Goal: Information Seeking & Learning: Find contact information

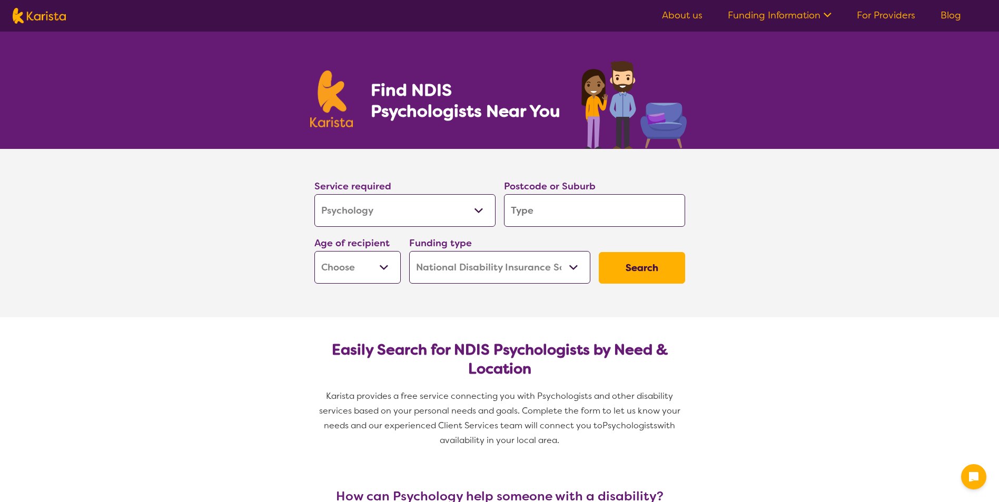
select select "Psychology"
select select "NDIS"
select select "Psychology"
select select "NDIS"
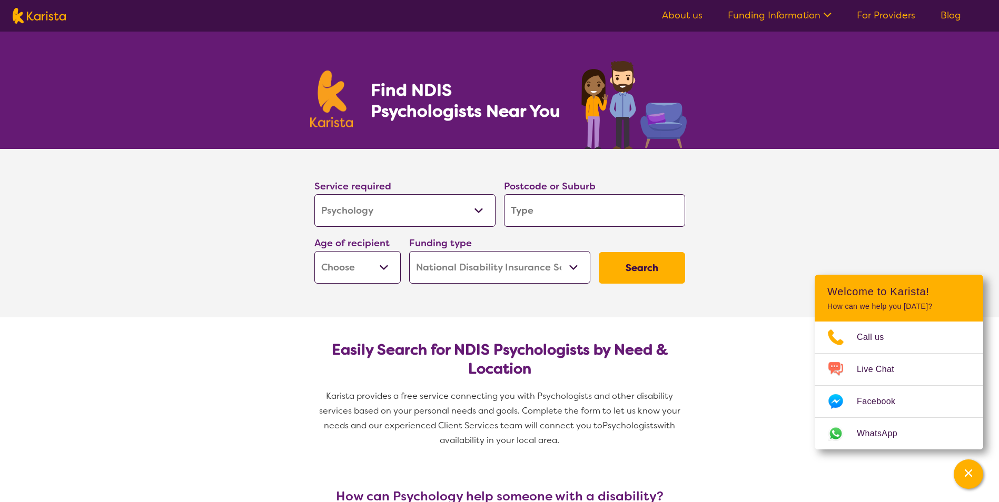
click at [521, 209] on input "search" at bounding box center [594, 210] width 181 height 33
type input "5"
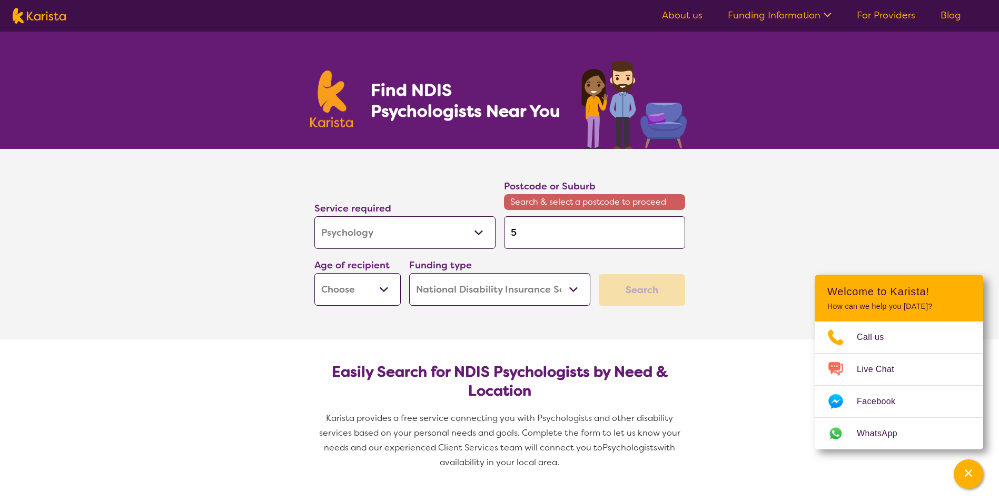
type input "50"
type input "500"
type input "5000"
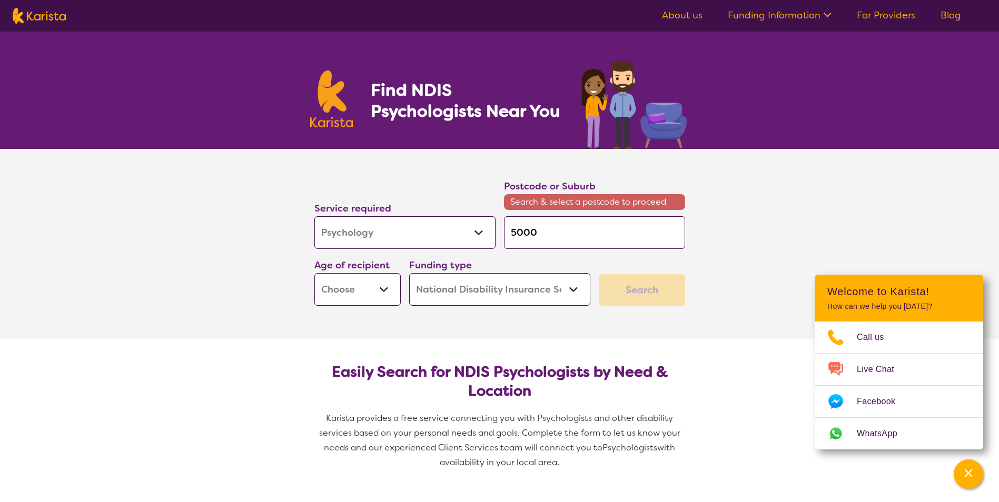
type input "5000"
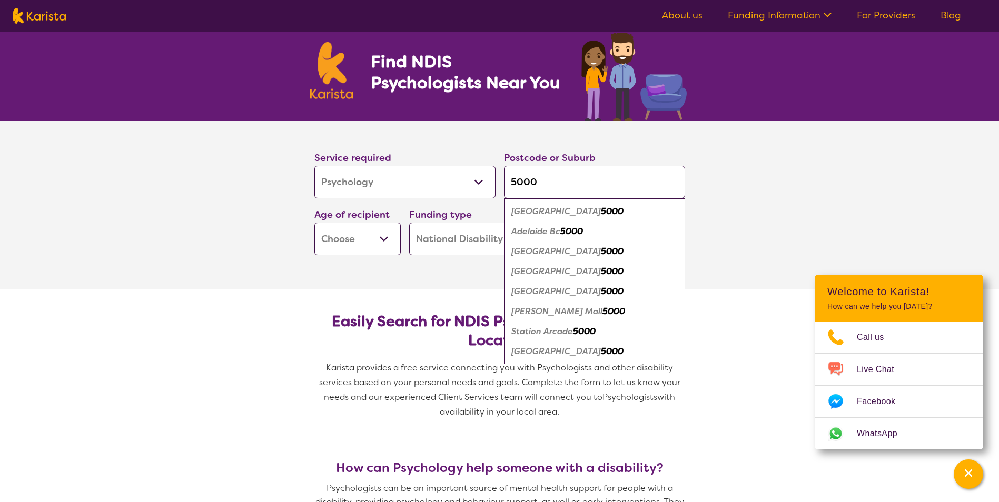
scroll to position [53, 0]
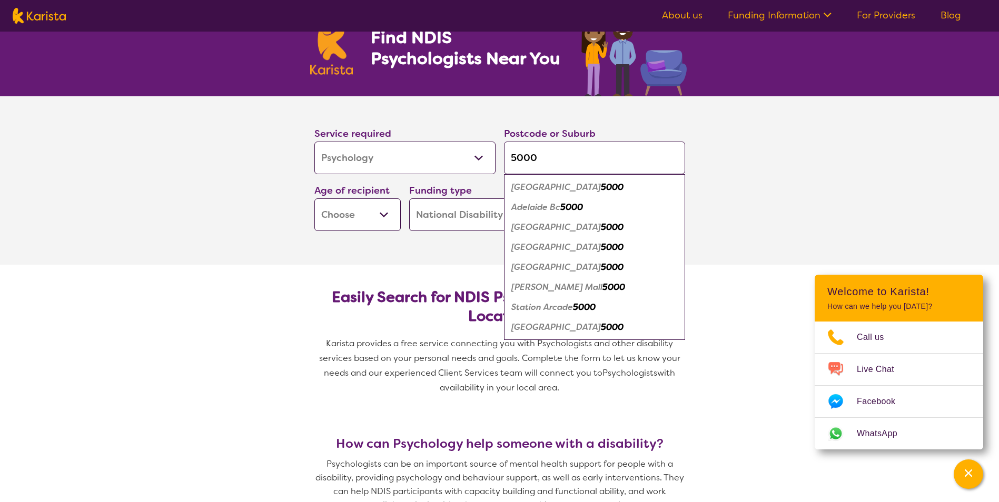
type input "5000"
click at [376, 261] on section "Service required Allied Health Assistant Assessment ([MEDICAL_DATA] or [MEDICAL…" at bounding box center [499, 180] width 421 height 168
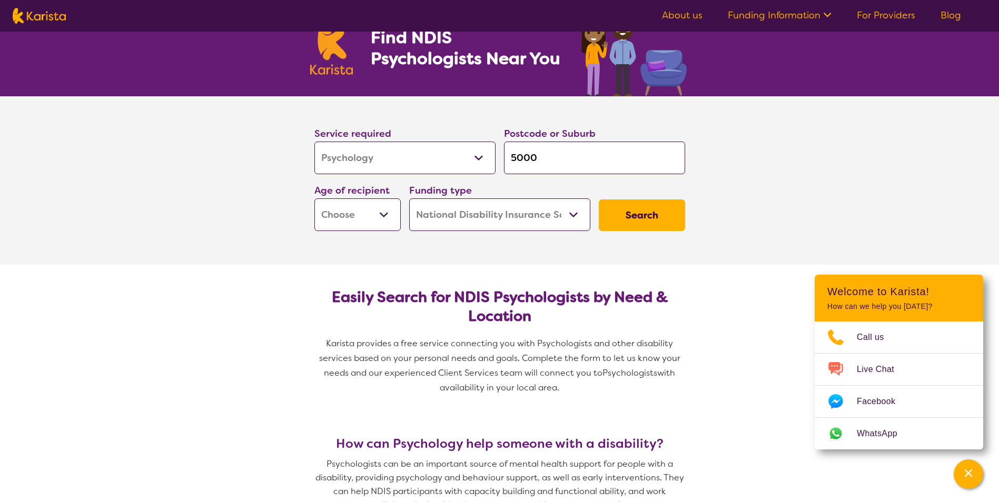
click at [375, 214] on select "Early Childhood - 0 to 9 Child - 10 to 11 Adolescent - 12 to 17 Adult - 18 to 6…" at bounding box center [357, 214] width 86 height 33
select select "AD"
click at [314, 198] on select "Early Childhood - 0 to 9 Child - 10 to 11 Adolescent - 12 to 17 Adult - 18 to 6…" at bounding box center [357, 214] width 86 height 33
select select "AD"
click at [657, 207] on button "Search" at bounding box center [641, 215] width 86 height 32
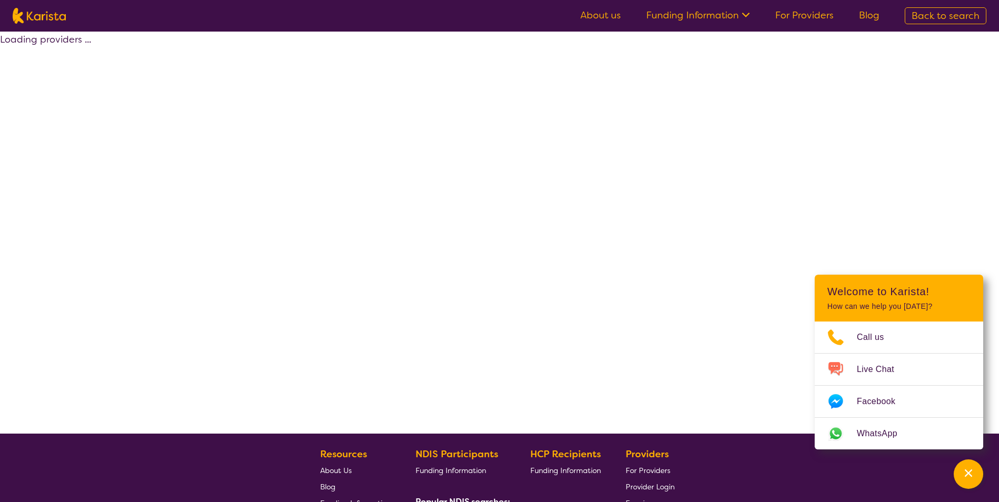
select select "by_score"
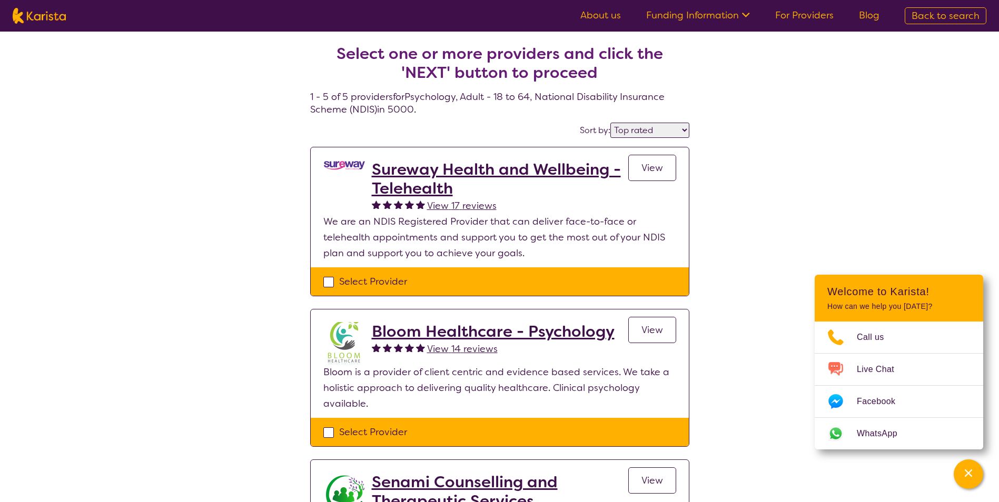
select select "Psychology"
select select "AD"
select select "NDIS"
select select "Psychology"
select select "AD"
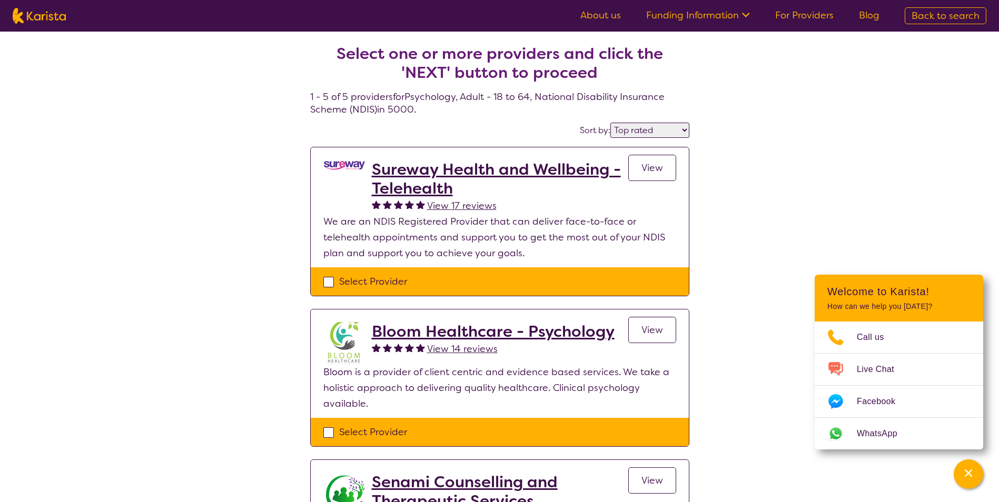
select select "NDIS"
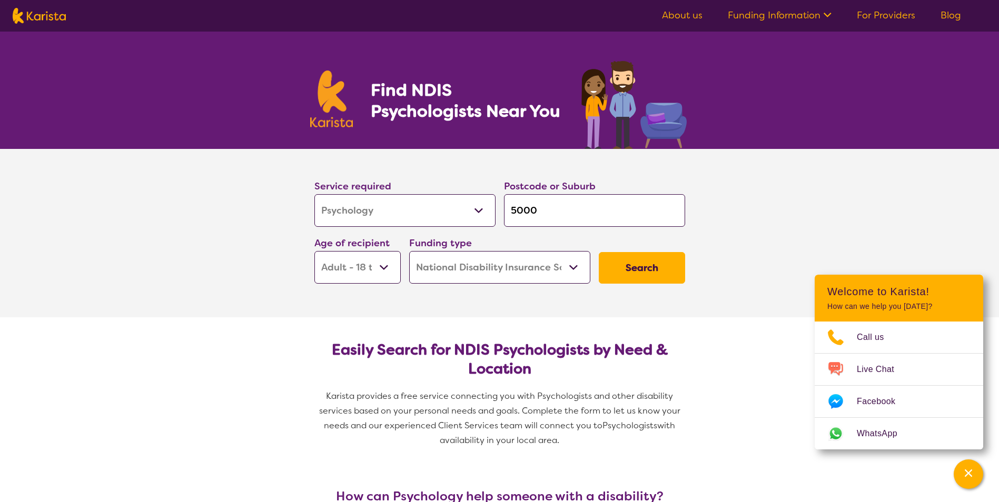
click at [435, 217] on select "Allied Health Assistant Assessment ([MEDICAL_DATA] or [MEDICAL_DATA]) Behaviour…" at bounding box center [404, 210] width 181 height 33
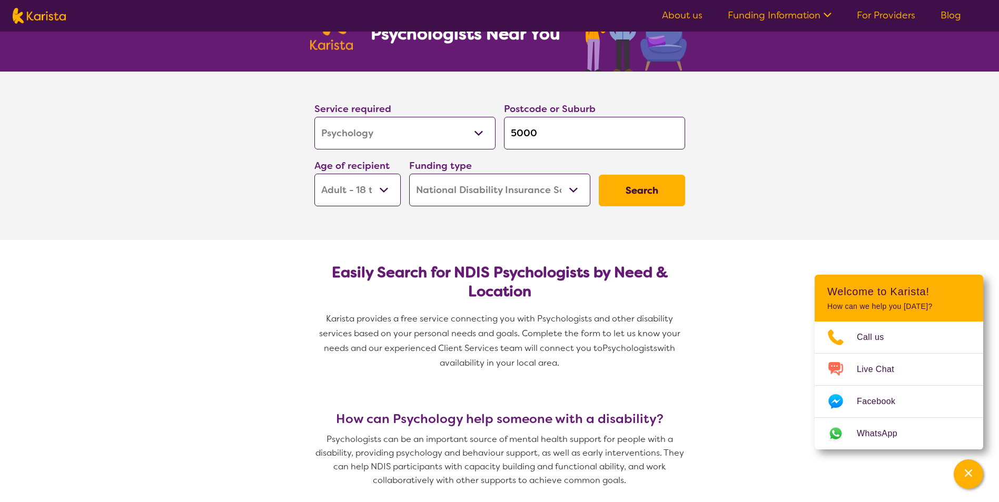
scroll to position [105, 0]
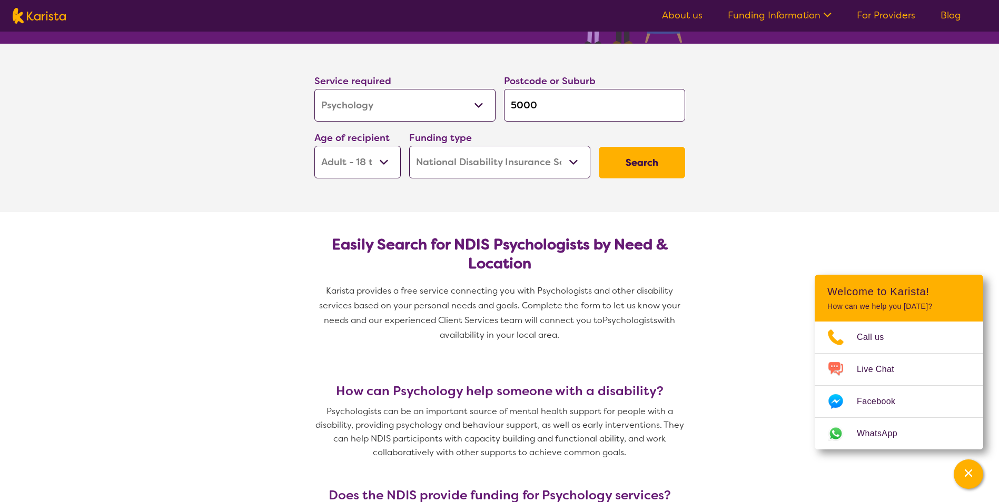
click at [410, 109] on select "Allied Health Assistant Assessment ([MEDICAL_DATA] or [MEDICAL_DATA]) Behaviour…" at bounding box center [404, 105] width 181 height 33
select select "Psychosocial Recovery Coach"
click at [314, 89] on select "Allied Health Assistant Assessment ([MEDICAL_DATA] or [MEDICAL_DATA]) Behaviour…" at bounding box center [404, 105] width 181 height 33
select select "Psychosocial Recovery Coach"
click at [623, 157] on button "Search" at bounding box center [641, 163] width 86 height 32
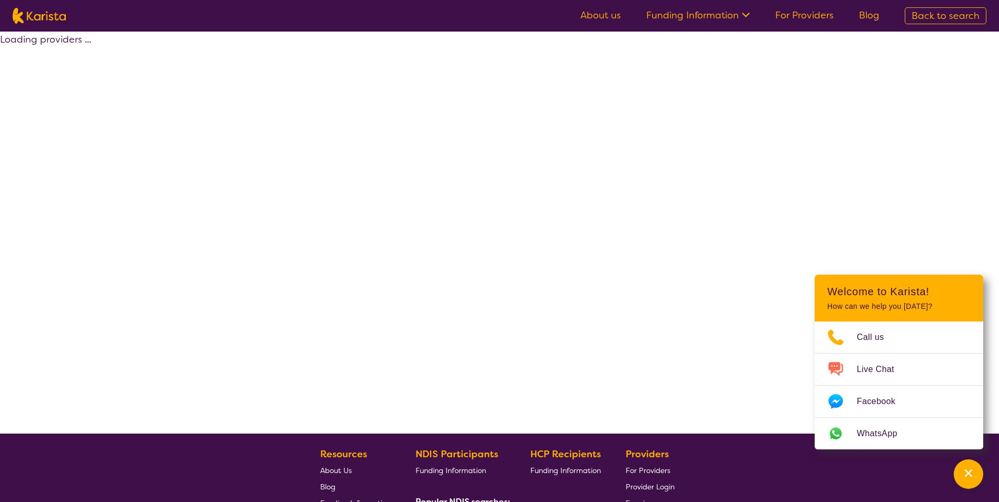
select select "by_score"
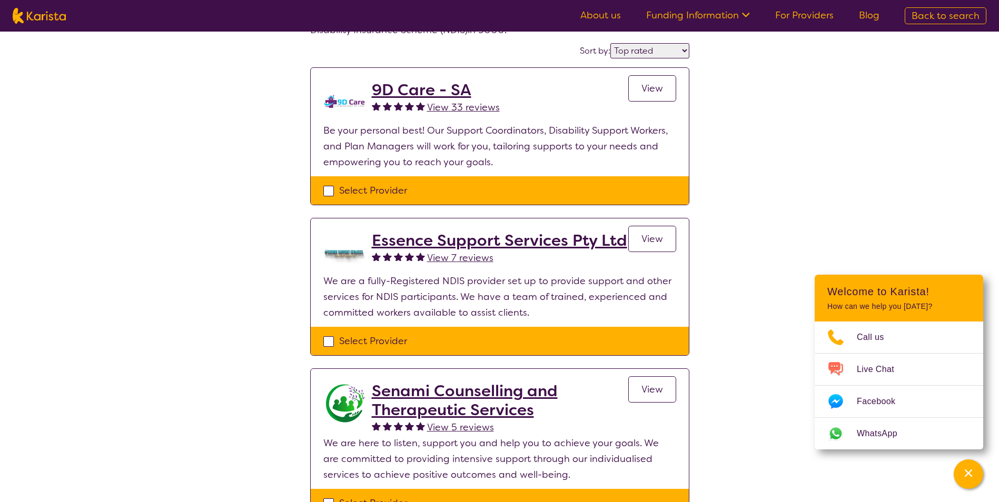
scroll to position [105, 0]
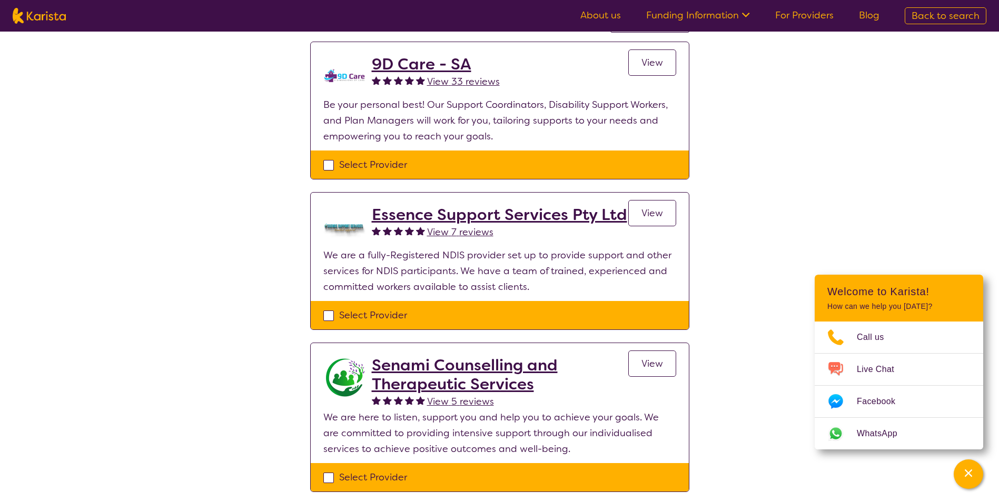
click at [489, 218] on h2 "Essence Support Services Pty Ltd" at bounding box center [499, 214] width 255 height 19
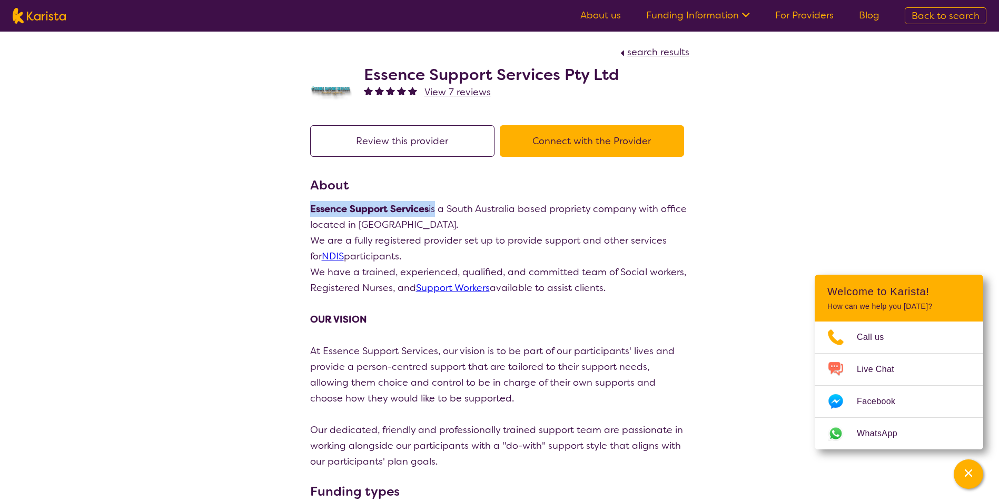
drag, startPoint x: 308, startPoint y: 208, endPoint x: 431, endPoint y: 212, distance: 122.7
drag, startPoint x: 431, startPoint y: 212, endPoint x: 399, endPoint y: 209, distance: 32.2
copy p "Essence Support Services i"
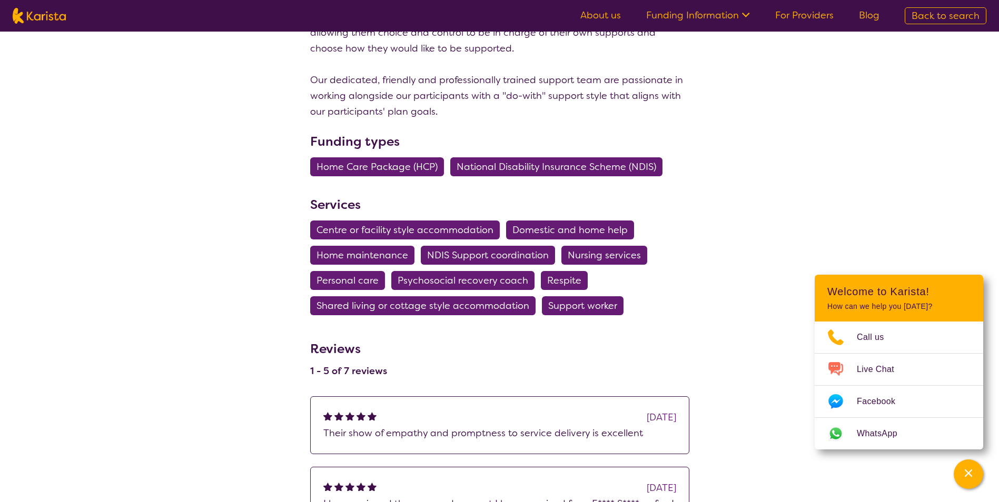
scroll to position [368, 0]
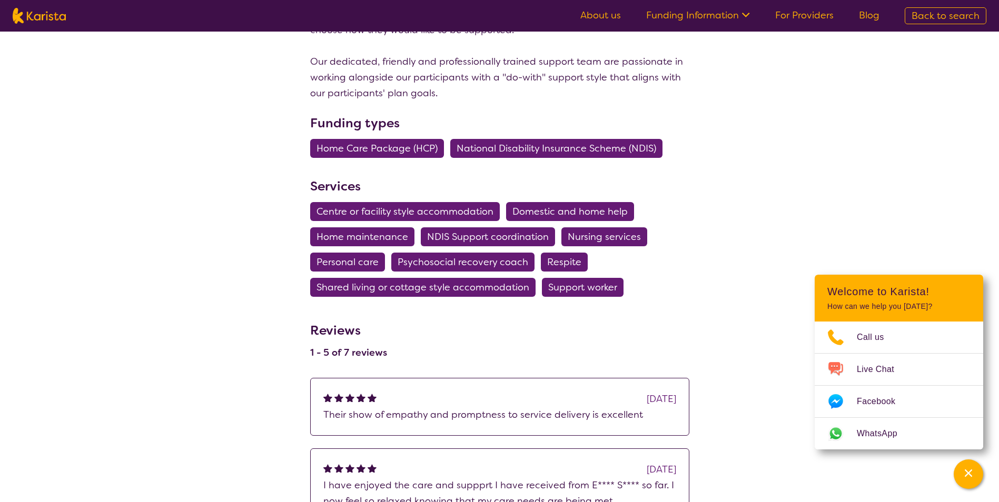
scroll to position [105, 0]
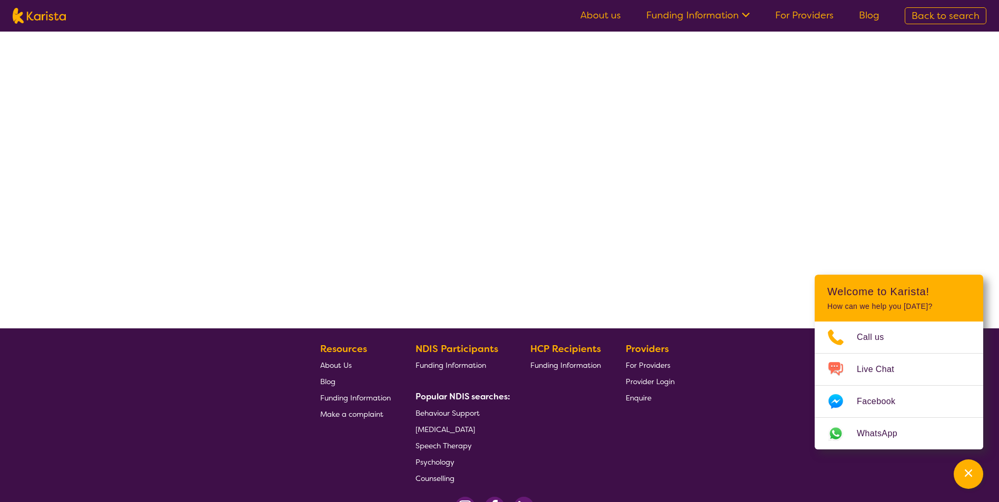
select select "by_score"
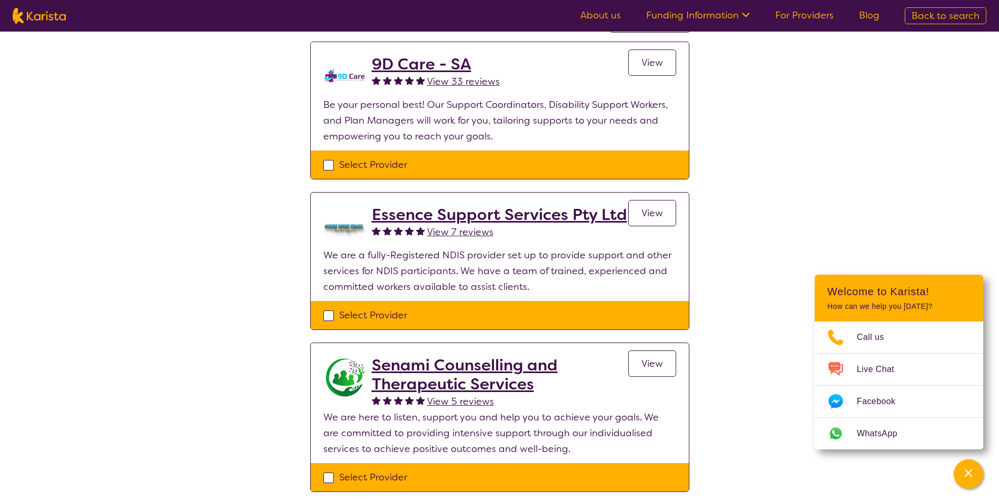
click at [404, 64] on h2 "9D Care - SA" at bounding box center [436, 64] width 128 height 19
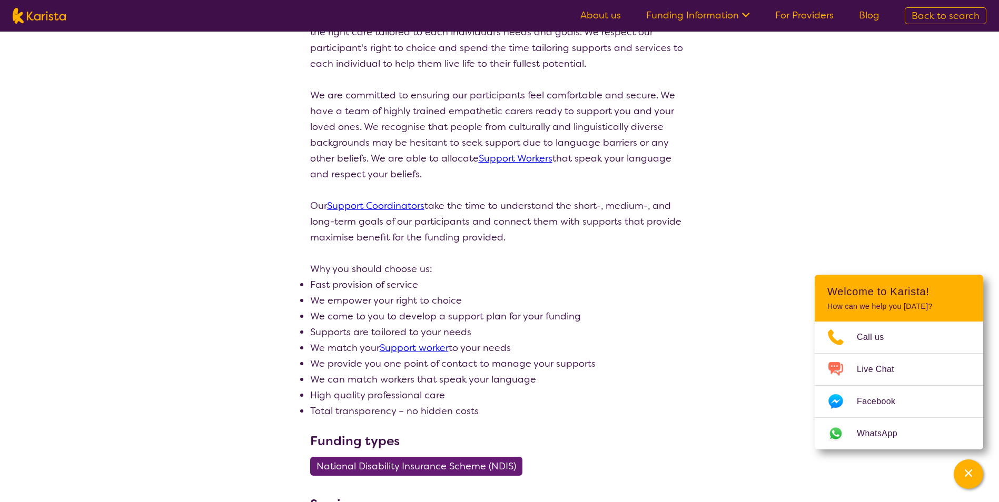
scroll to position [211, 0]
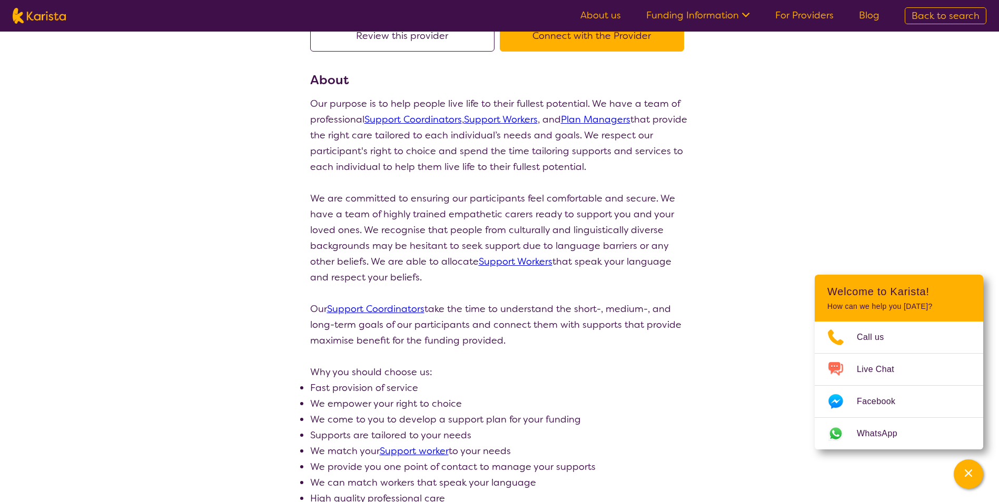
select select "by_score"
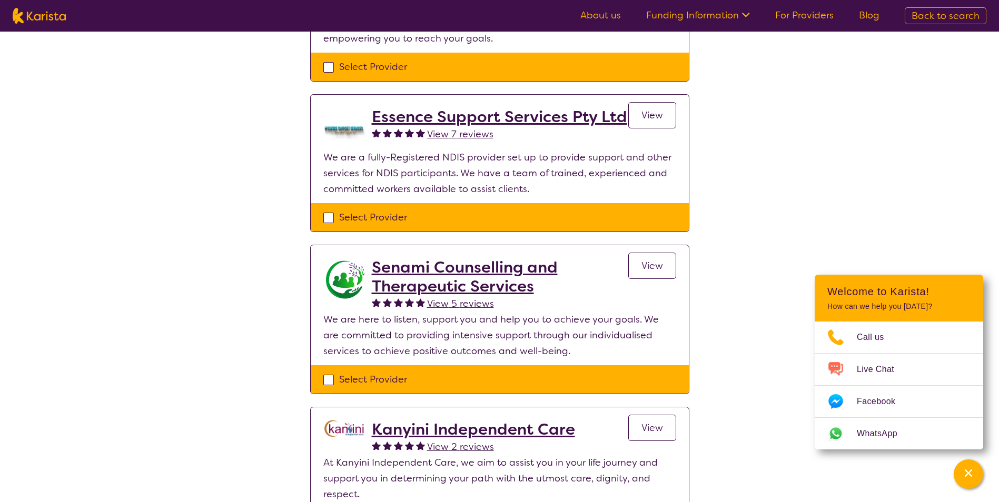
scroll to position [211, 0]
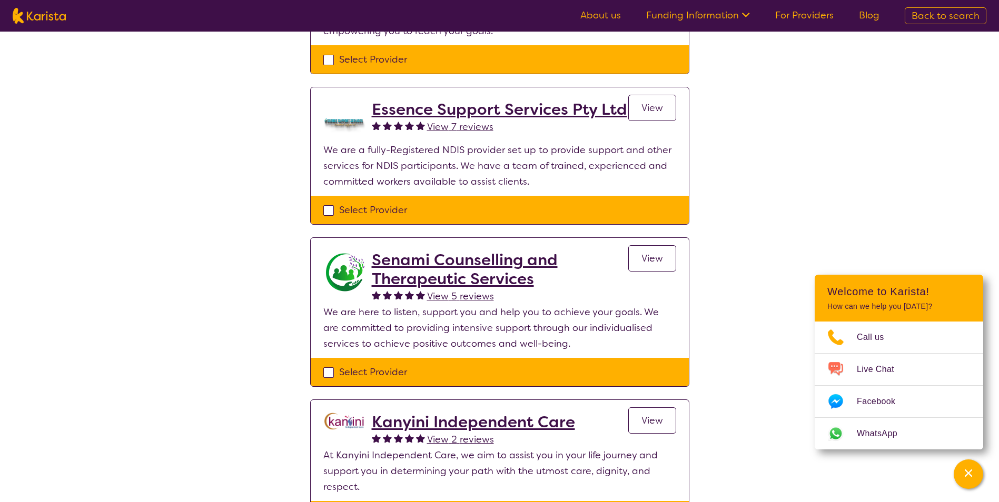
click at [440, 264] on h2 "Senami Counselling and Therapeutic Services" at bounding box center [500, 270] width 256 height 38
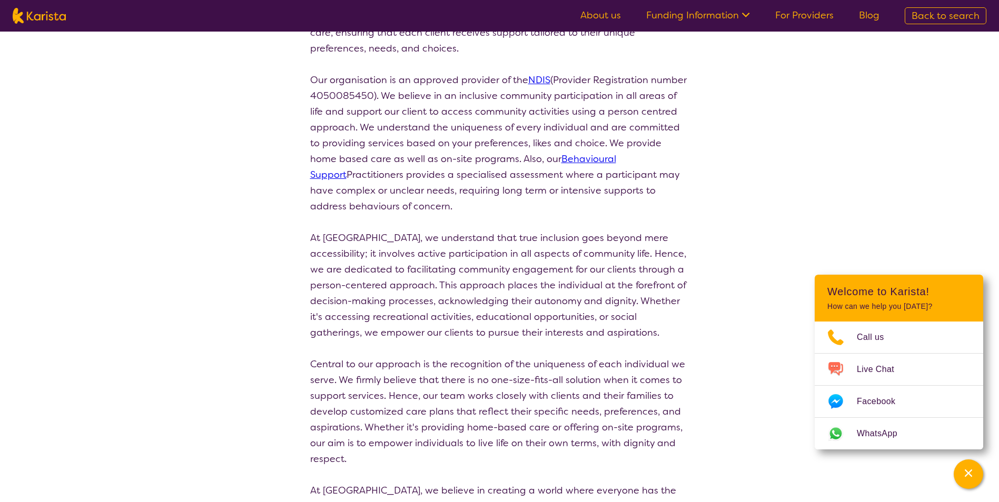
scroll to position [316, 0]
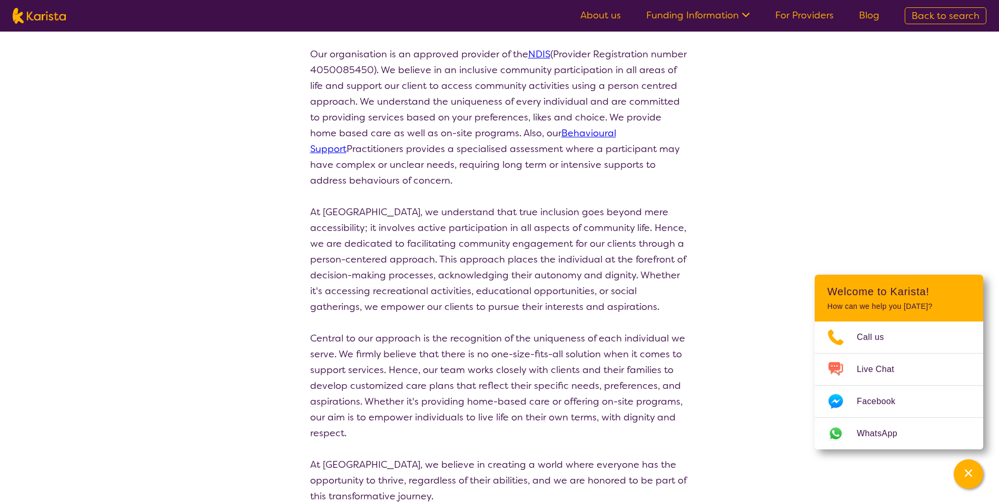
scroll to position [211, 0]
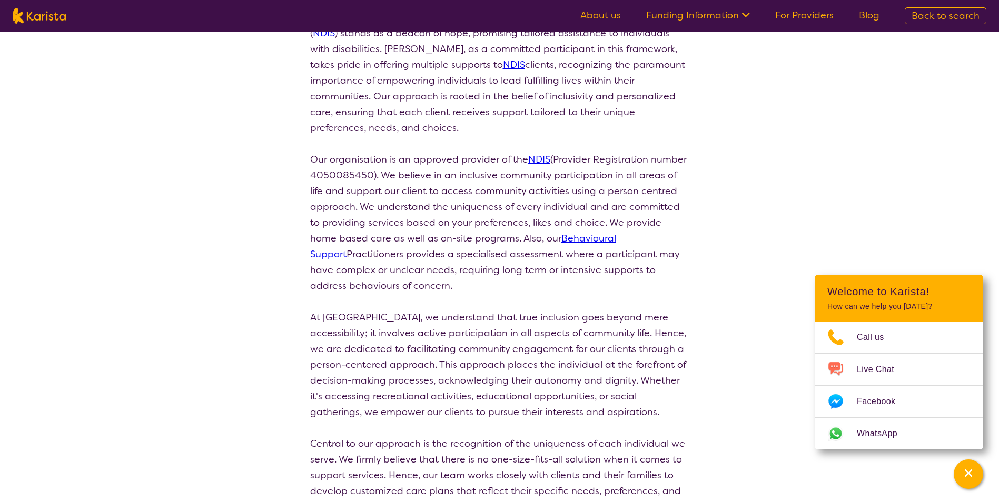
select select "by_score"
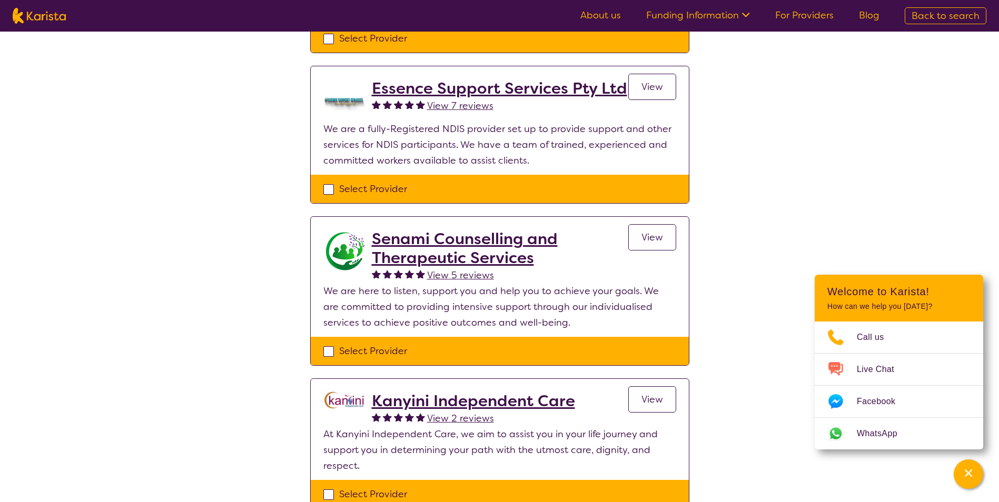
scroll to position [263, 0]
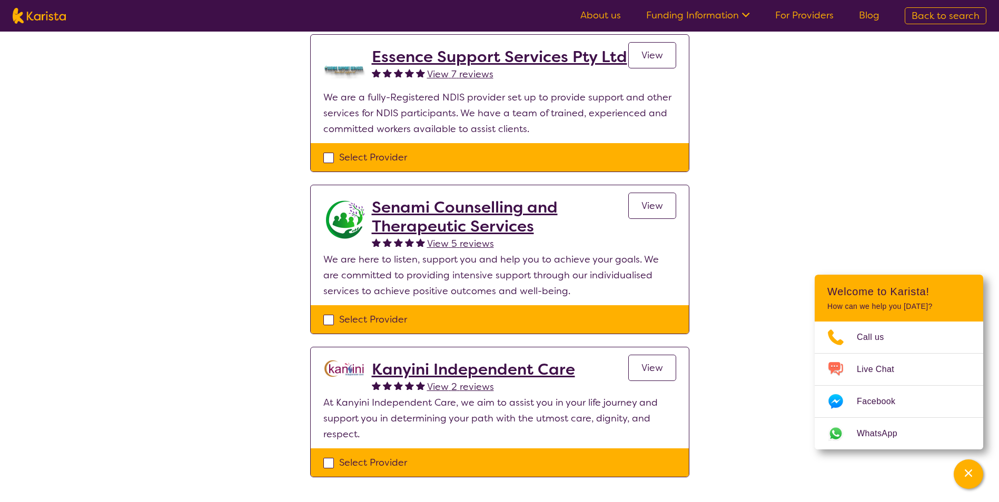
click at [451, 216] on h2 "Senami Counselling and Therapeutic Services" at bounding box center [500, 217] width 256 height 38
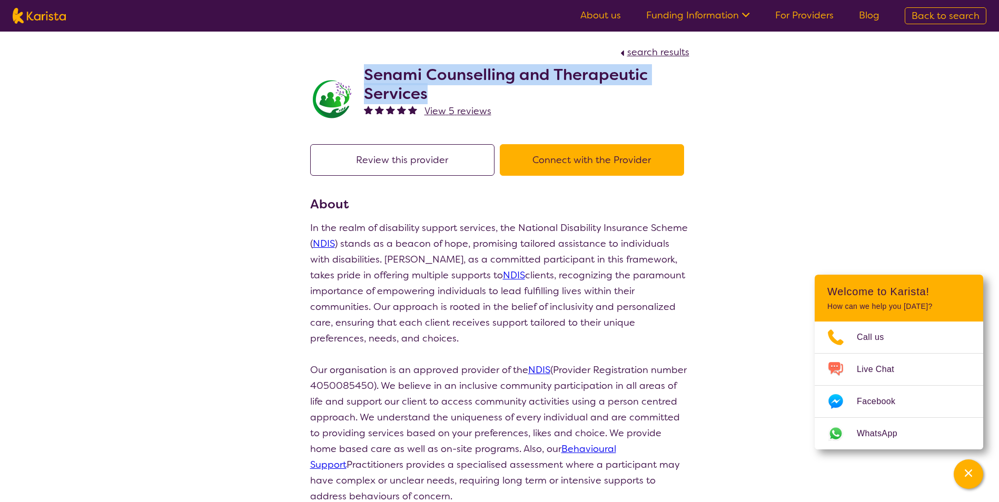
drag, startPoint x: 429, startPoint y: 95, endPoint x: 367, endPoint y: 69, distance: 66.6
click at [367, 69] on h2 "Senami Counselling and Therapeutic Services" at bounding box center [526, 84] width 325 height 38
drag, startPoint x: 367, startPoint y: 69, endPoint x: 405, endPoint y: 73, distance: 38.0
copy h2 "Senami Counselling and Therapeutic Services"
